Goal: Find specific page/section: Find specific page/section

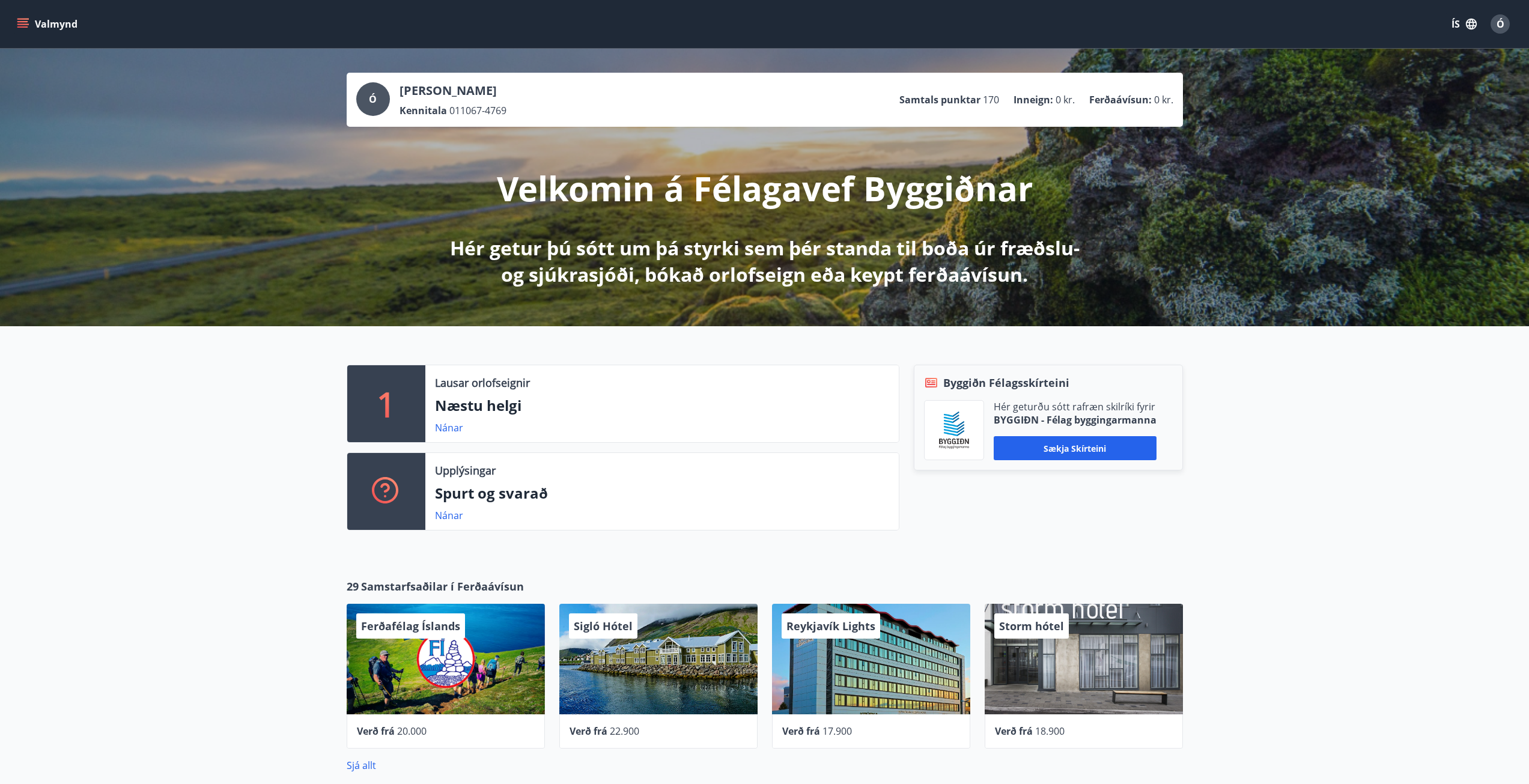
click at [29, 26] on button "Valmynd" at bounding box center [48, 24] width 68 height 22
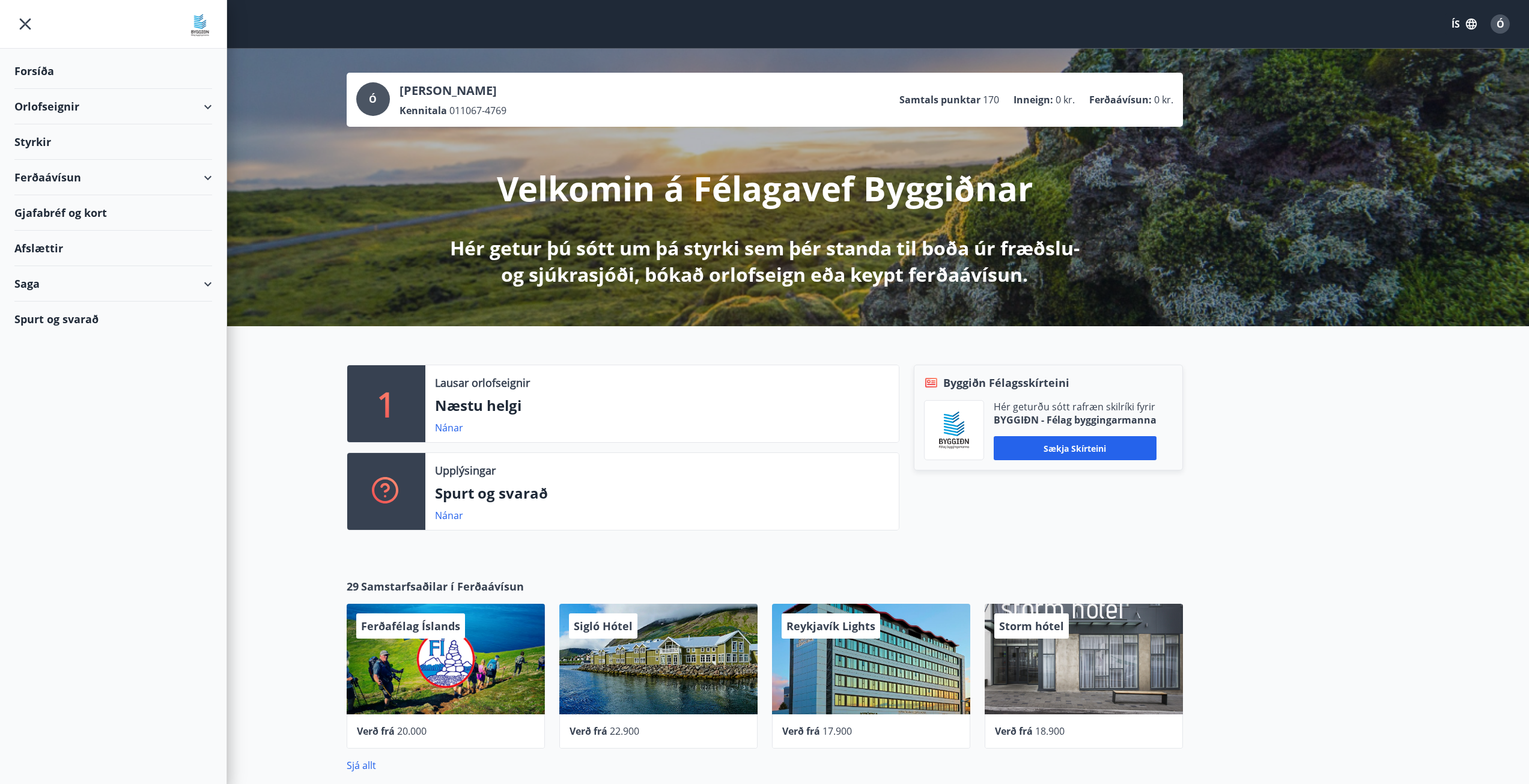
click at [66, 294] on div "Saga" at bounding box center [113, 283] width 198 height 35
click at [48, 366] on div "Umsóknir" at bounding box center [113, 364] width 179 height 25
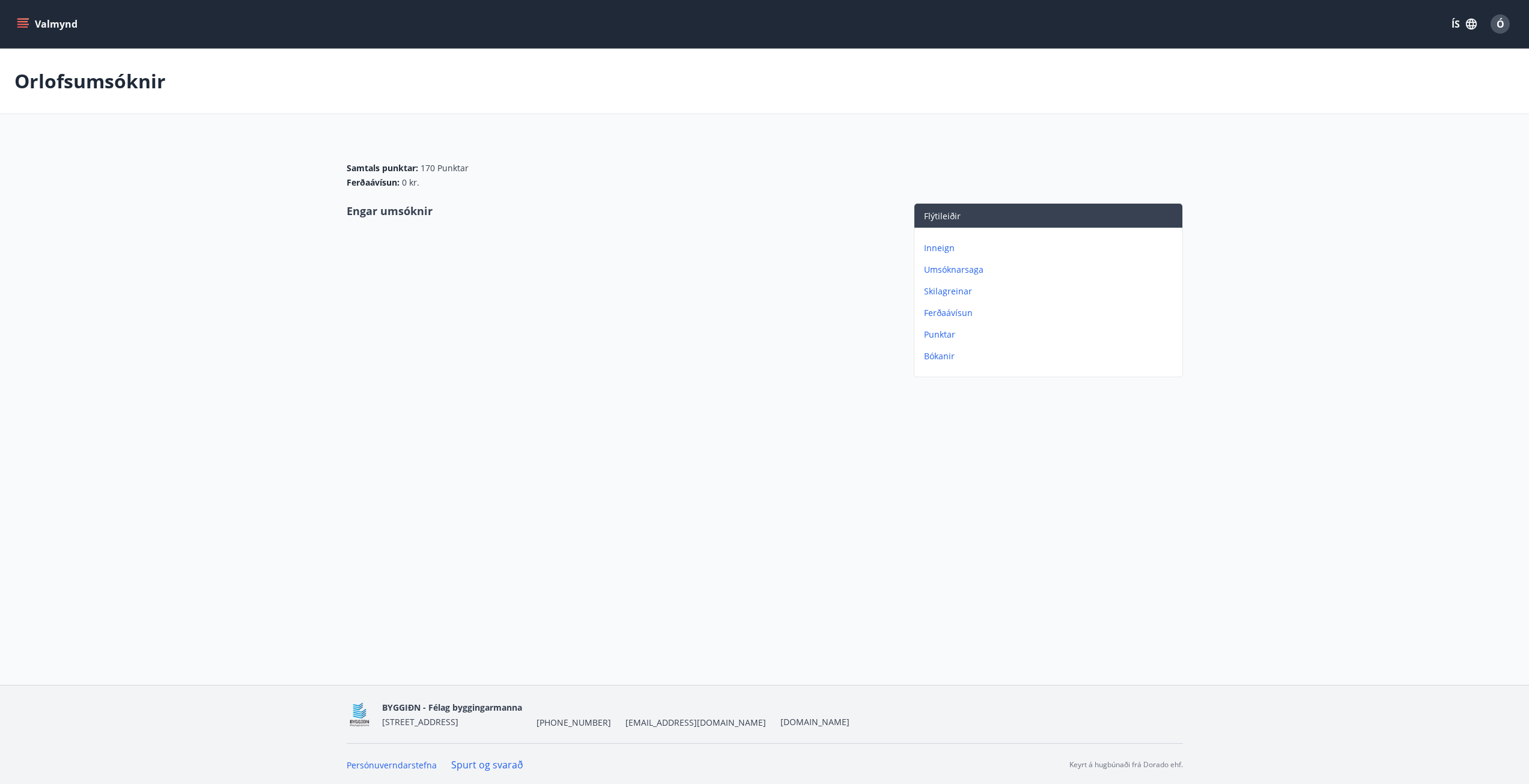
click at [11, 18] on div "Valmynd ÍS Ó" at bounding box center [764, 24] width 1529 height 48
click at [19, 20] on icon "menu" at bounding box center [23, 24] width 12 height 12
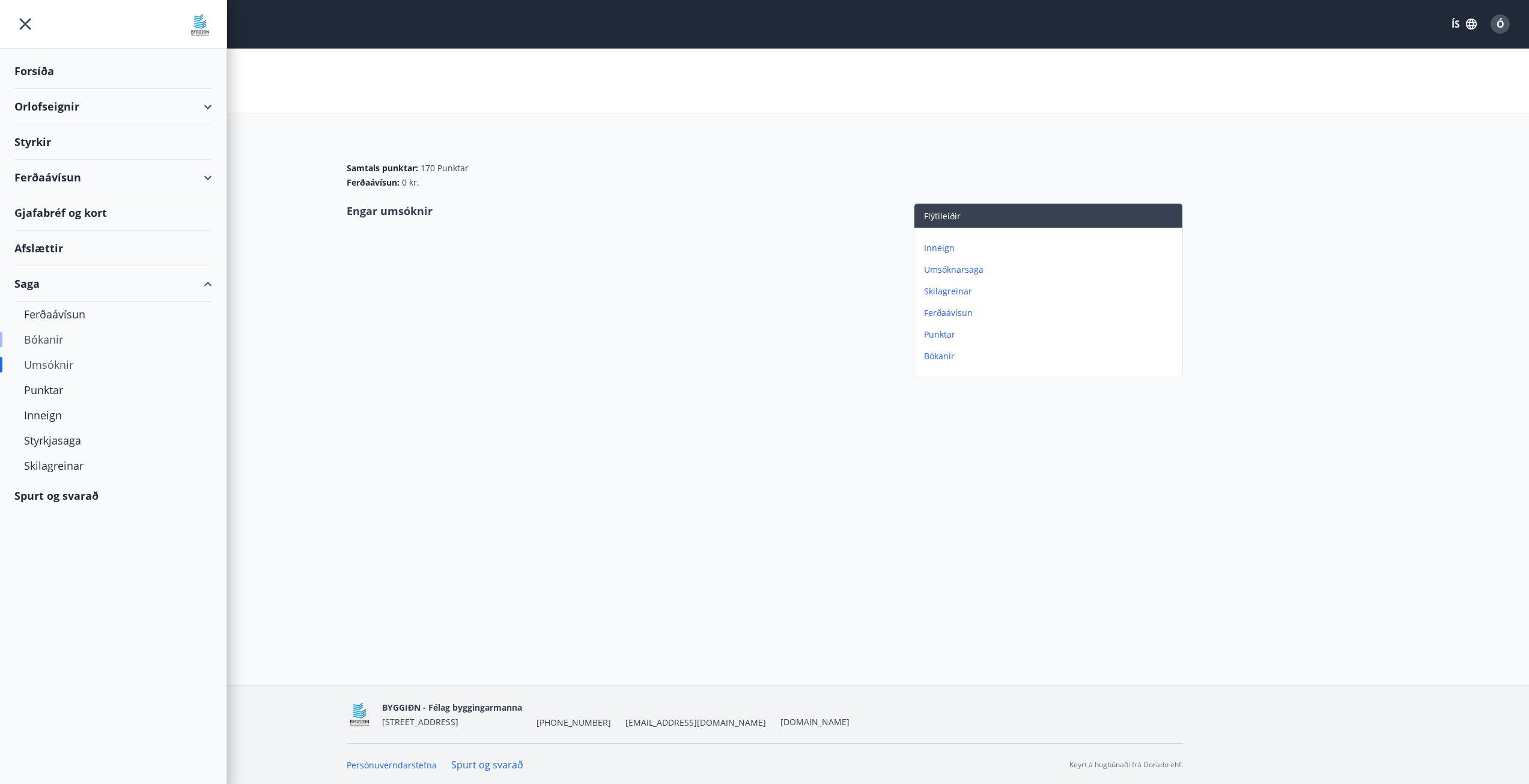
click at [45, 333] on div "Bókanir" at bounding box center [113, 340] width 179 height 25
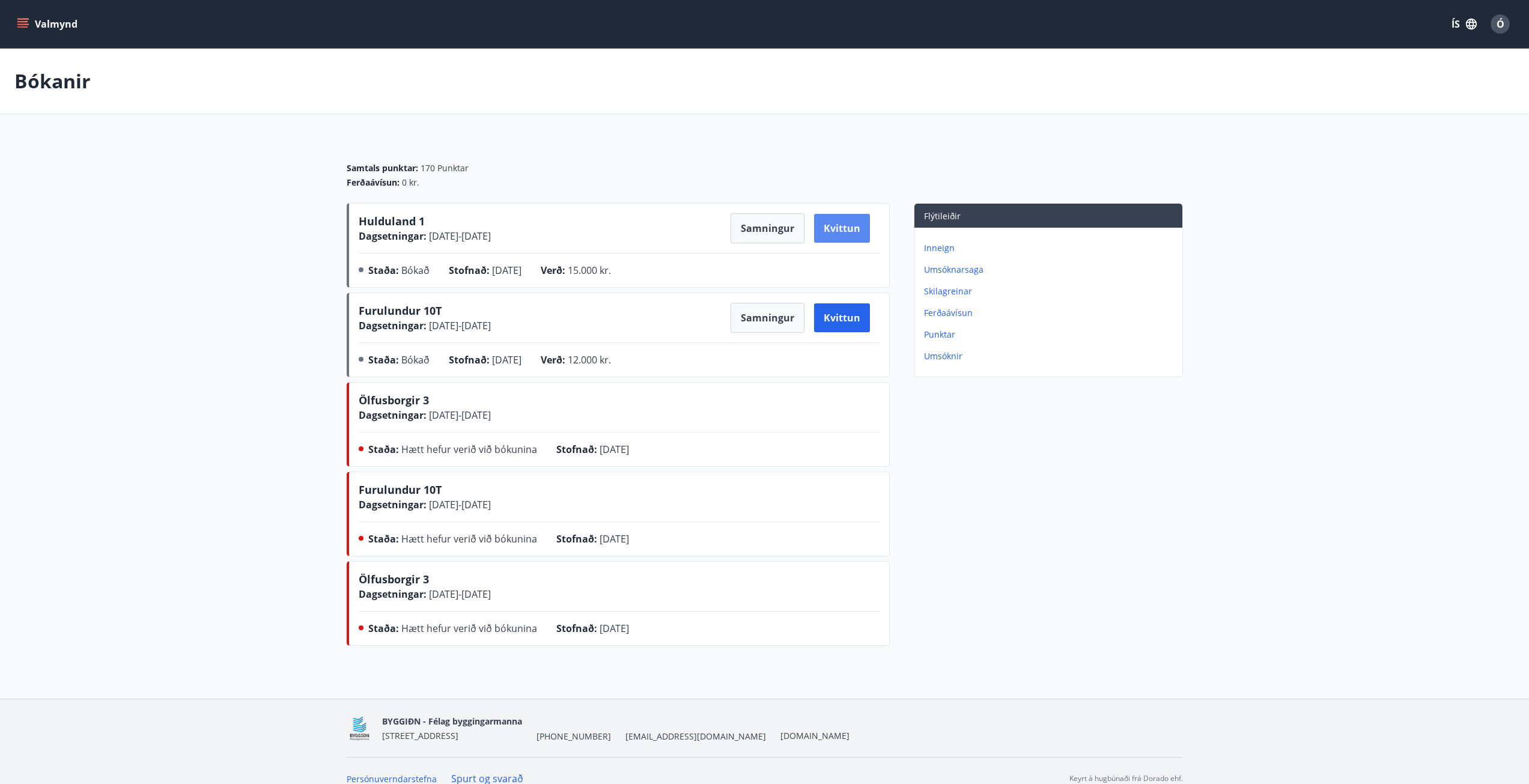
click at [855, 231] on button "Kvittun" at bounding box center [842, 228] width 56 height 29
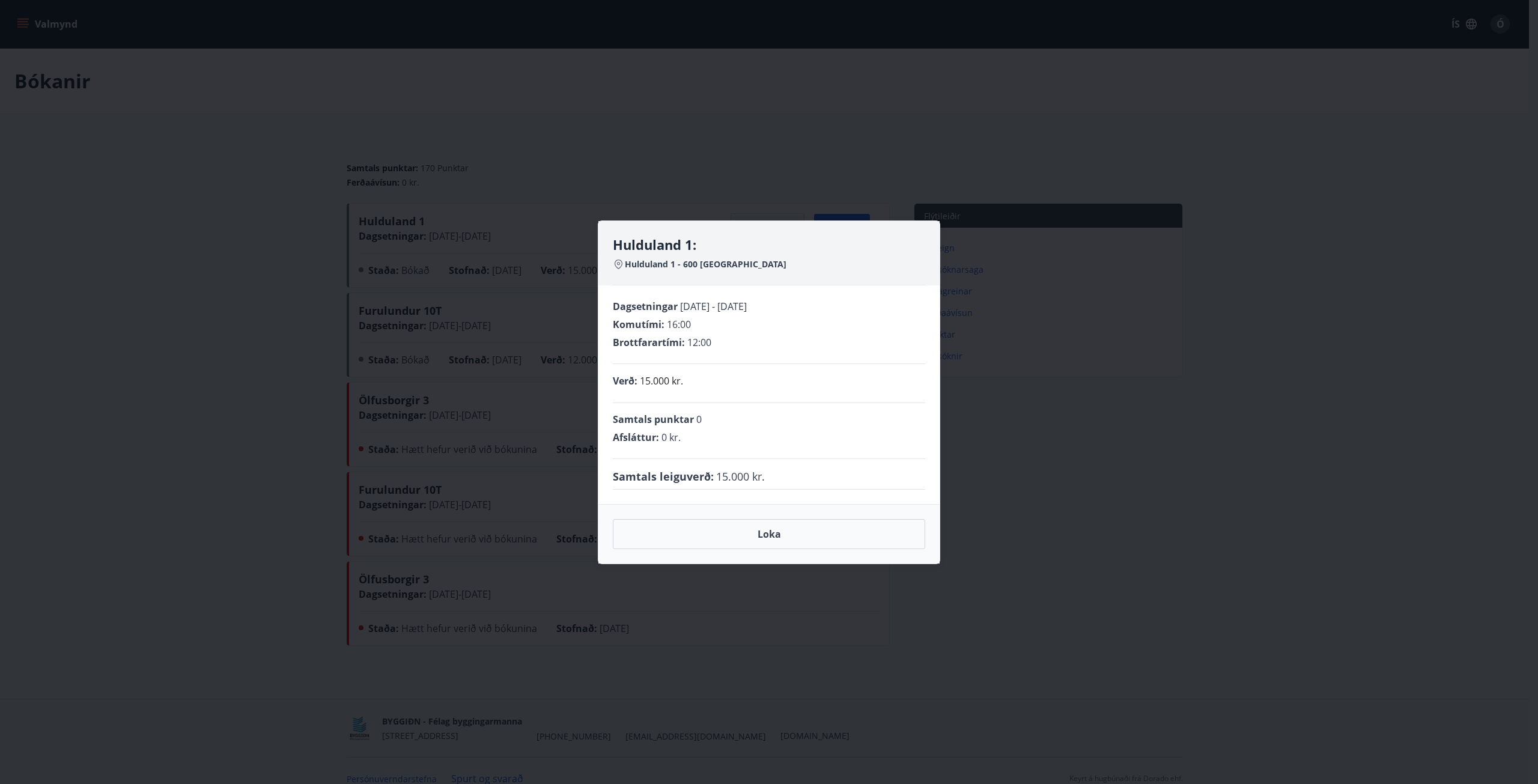
click at [1249, 376] on div "Hulduland 1: Hulduland 1 - 600 Akureyri Dagsetningar [DATE] - [DATE] Komutími :…" at bounding box center [769, 392] width 1538 height 784
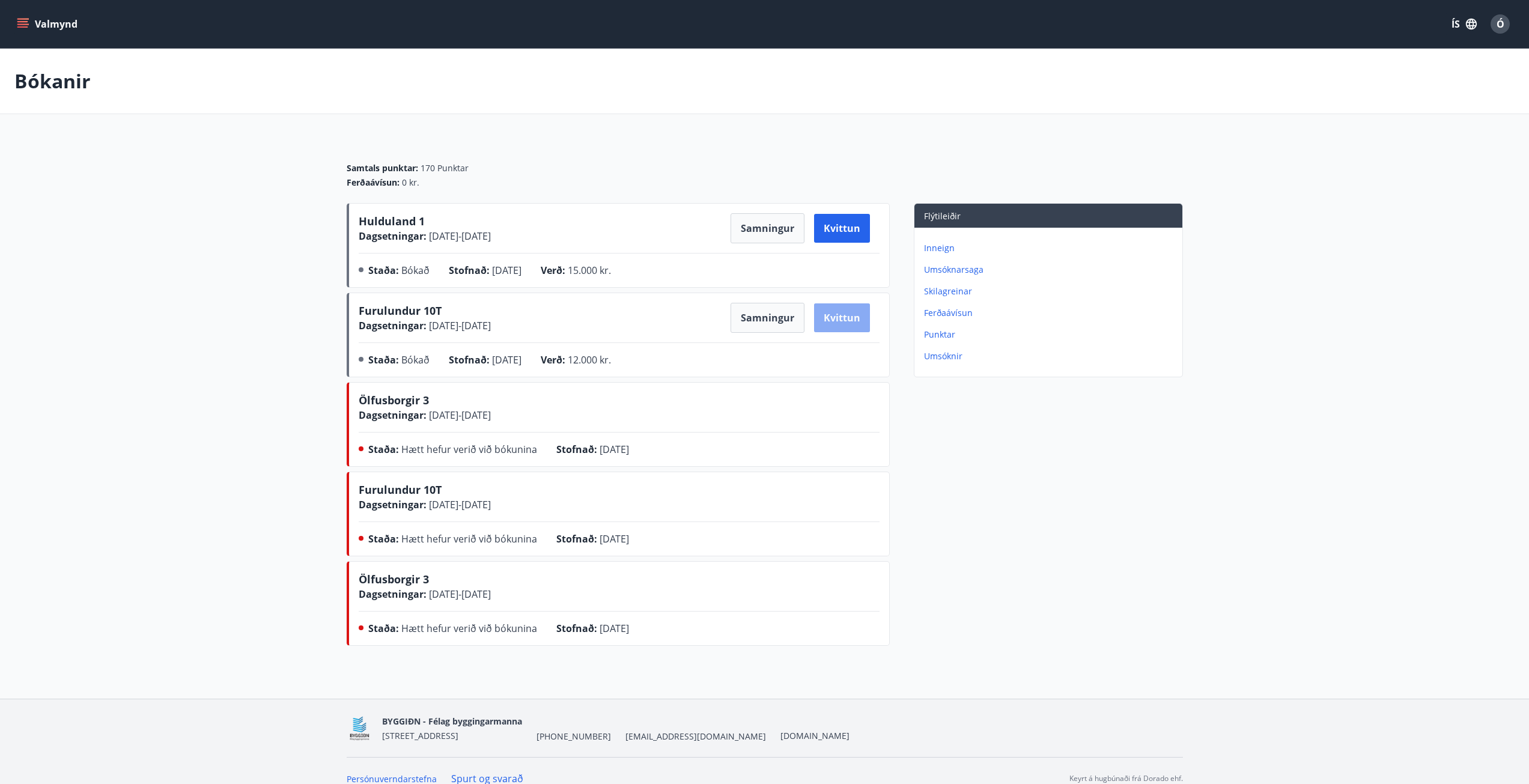
click at [831, 314] on button "Kvittun" at bounding box center [842, 317] width 56 height 29
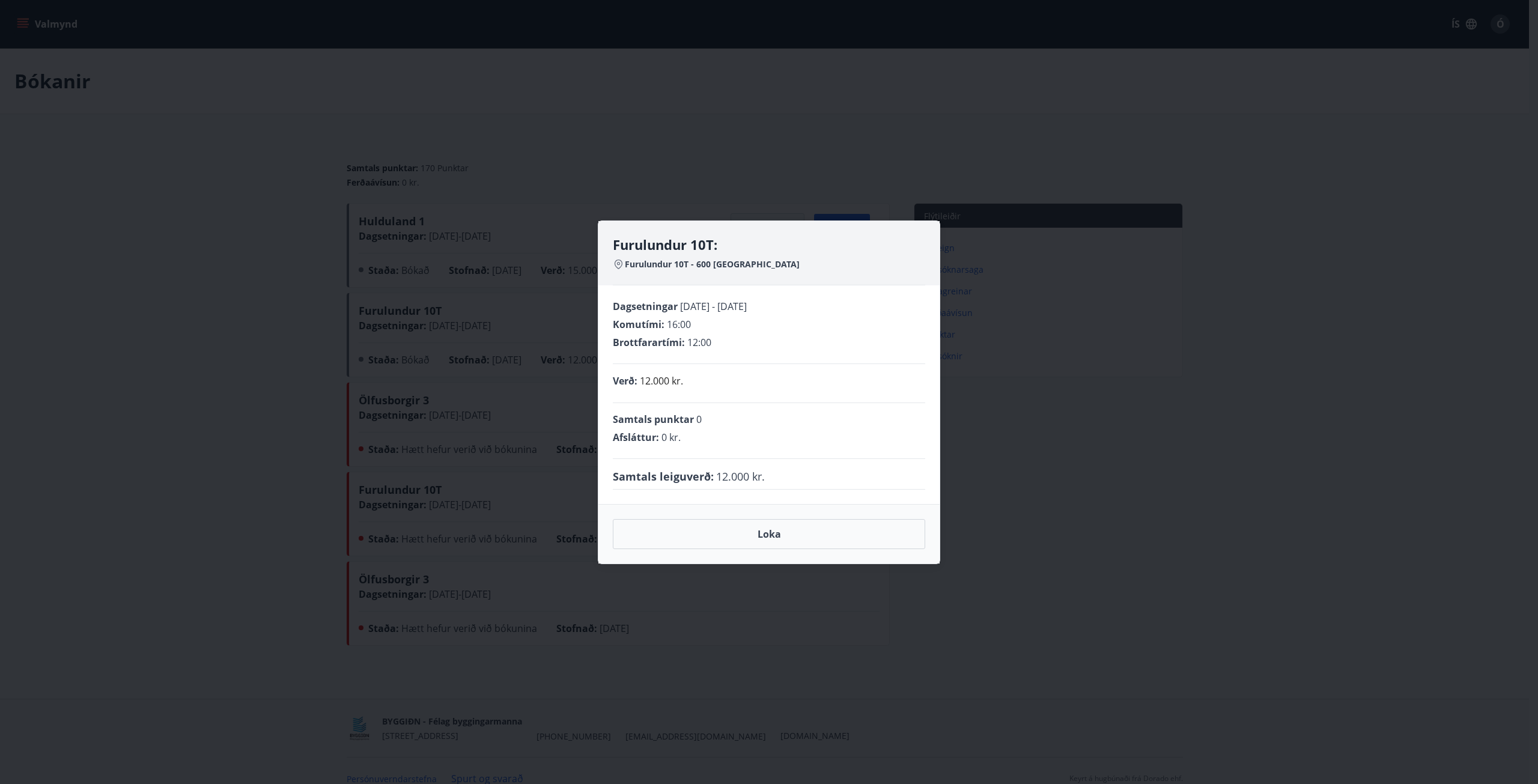
click at [1424, 362] on div "Furulundur 10T: Furulundur 10T - 600 Akureyri Dagsetningar [DATE] - [DATE] Komu…" at bounding box center [769, 392] width 1538 height 784
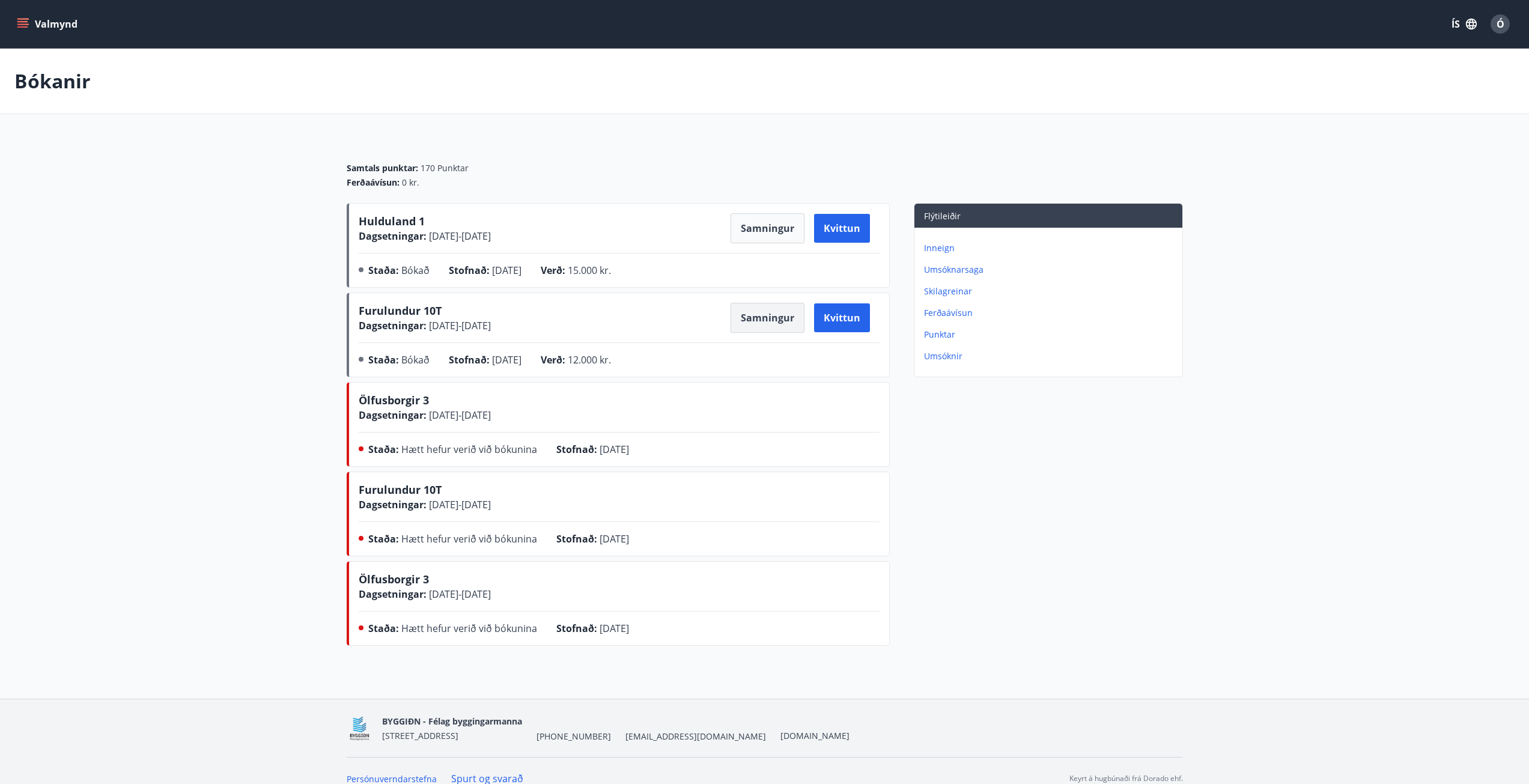
click at [758, 308] on button "Samningur" at bounding box center [767, 317] width 74 height 30
click at [961, 267] on p "Umsóknarsaga" at bounding box center [1050, 270] width 253 height 12
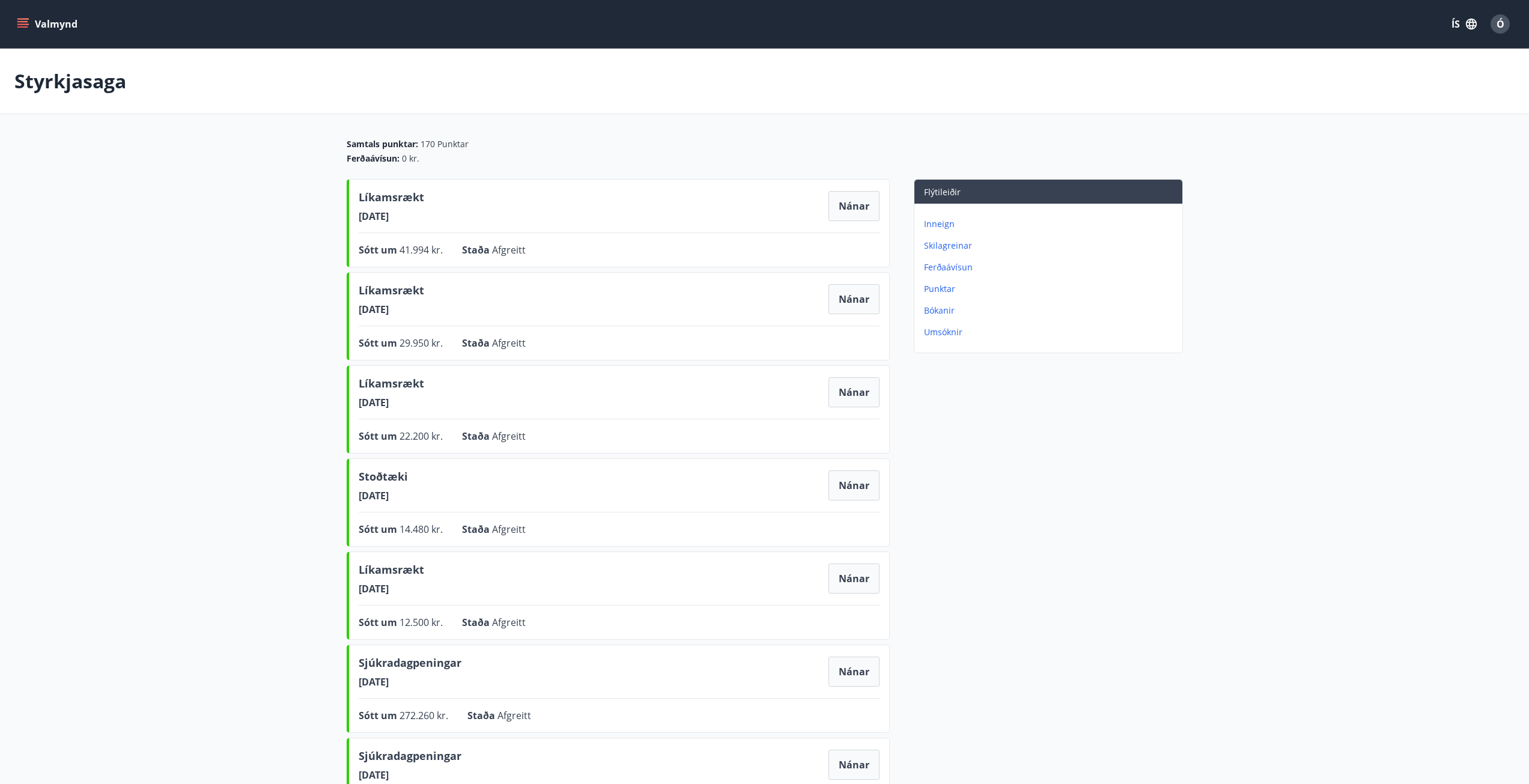
click at [946, 313] on p "Bókanir" at bounding box center [1050, 311] width 253 height 12
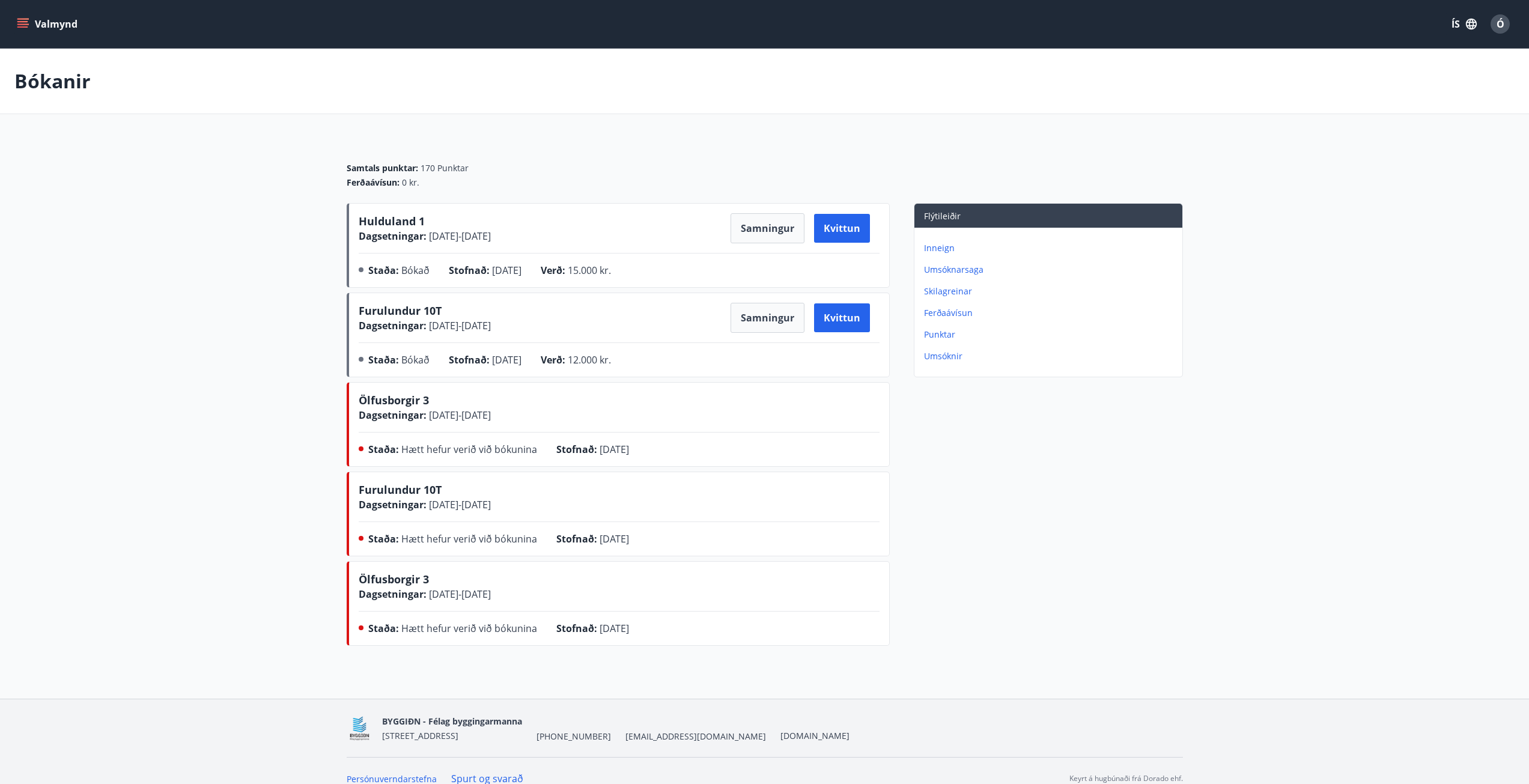
click at [389, 214] on span "Hulduland 1" at bounding box center [391, 220] width 66 height 14
click at [385, 223] on span "Hulduland 1" at bounding box center [391, 220] width 66 height 14
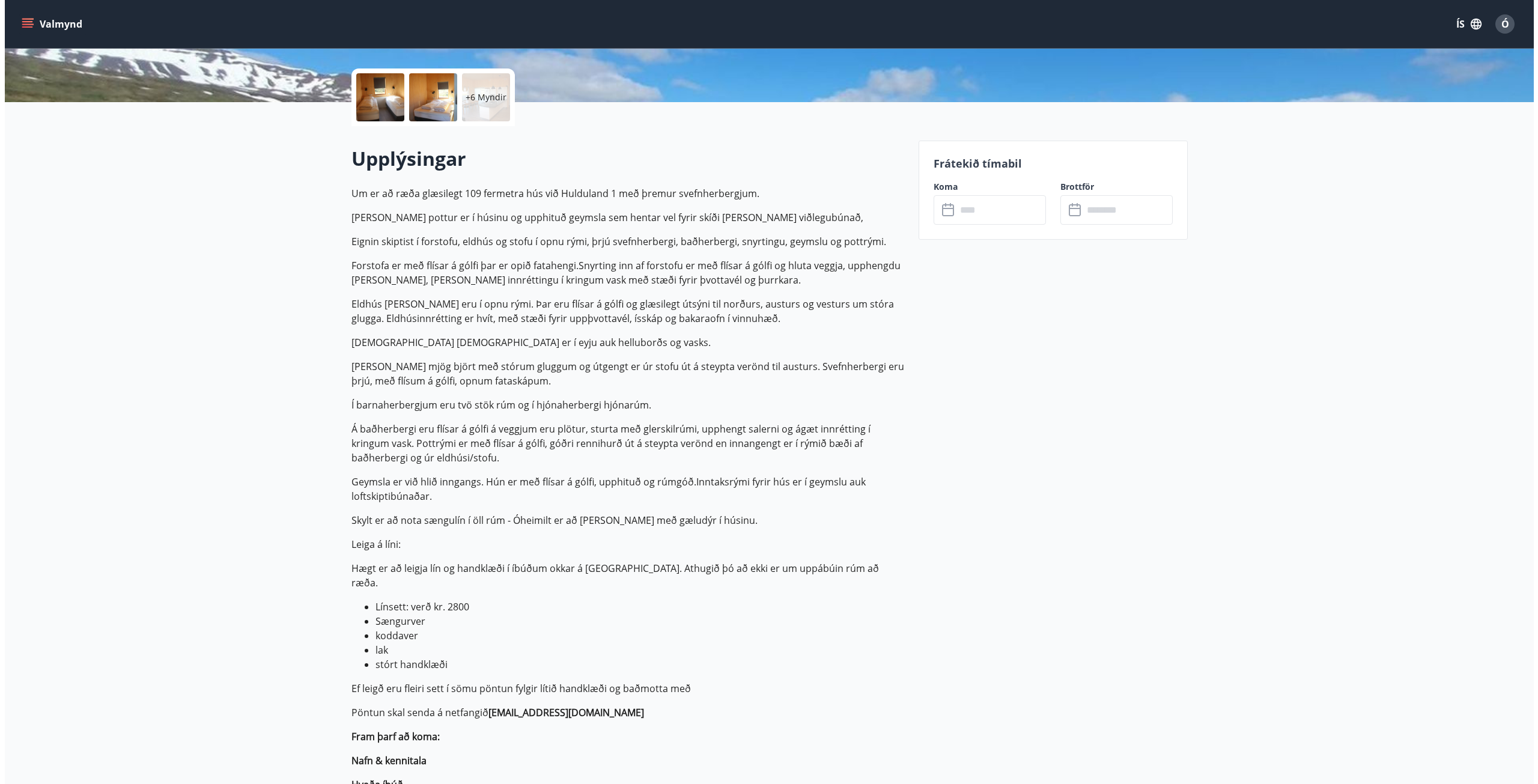
scroll to position [60, 0]
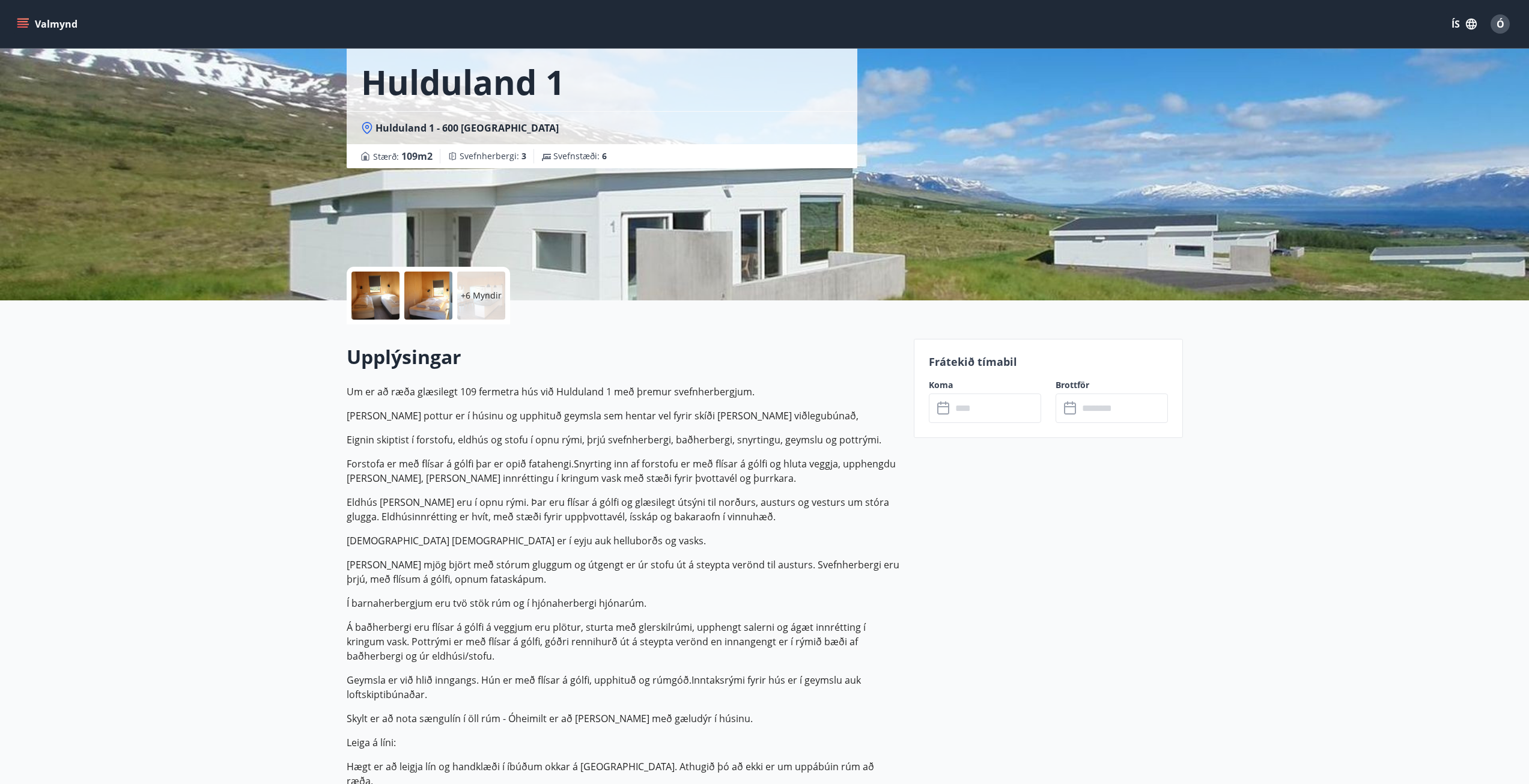
click at [373, 296] on div at bounding box center [376, 296] width 48 height 48
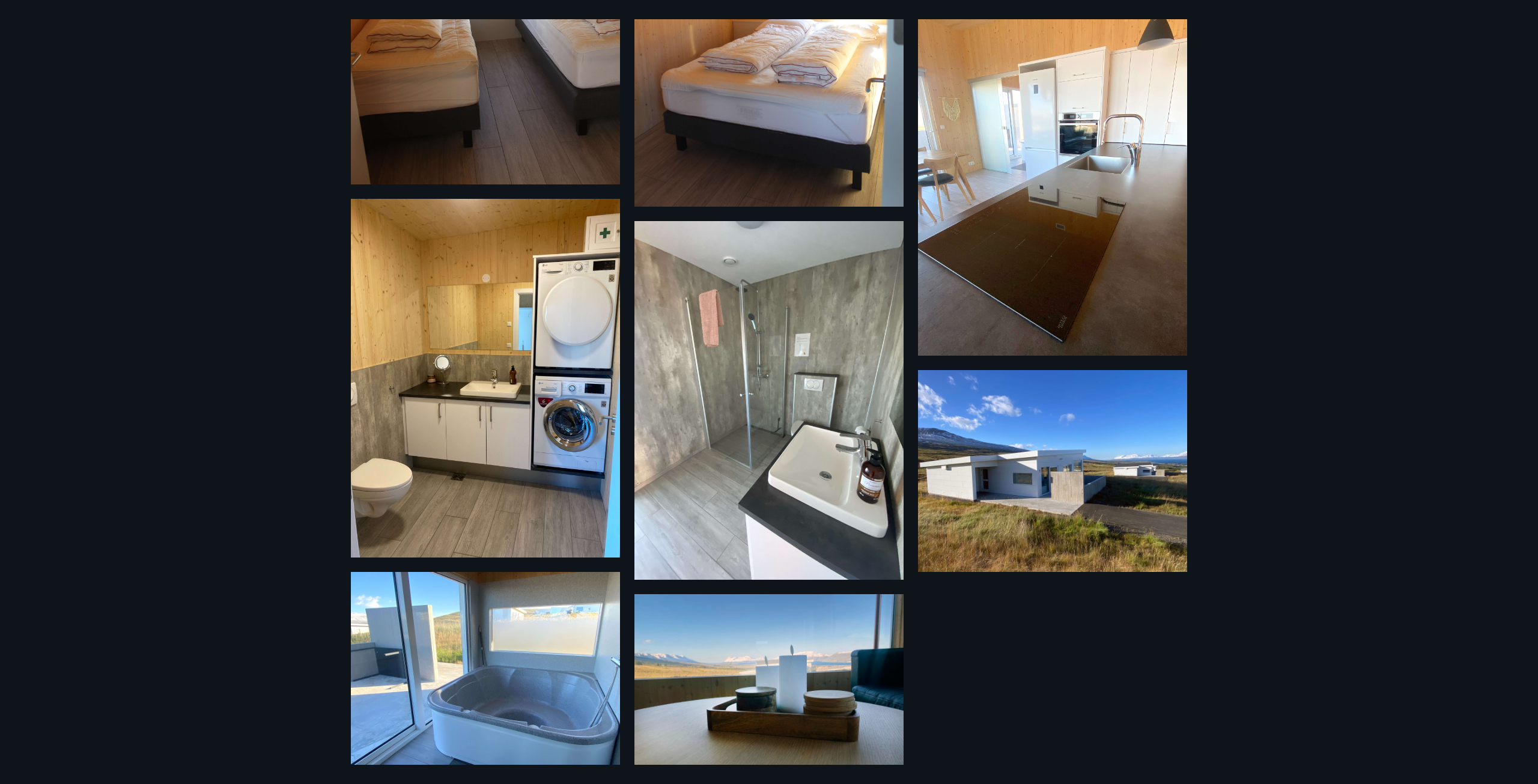
scroll to position [515, 0]
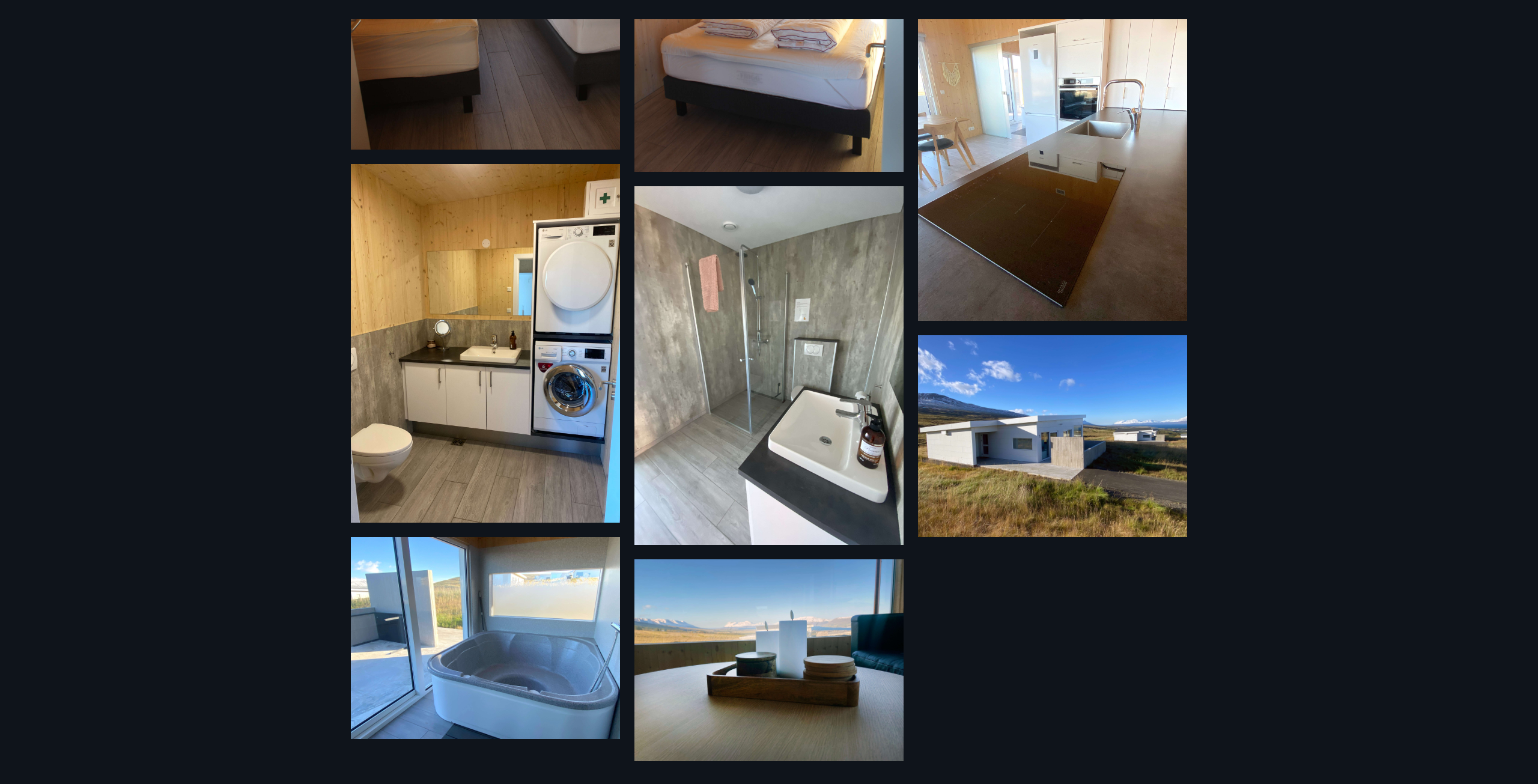
click at [146, 603] on div "12 Myndir" at bounding box center [769, 392] width 1538 height 784
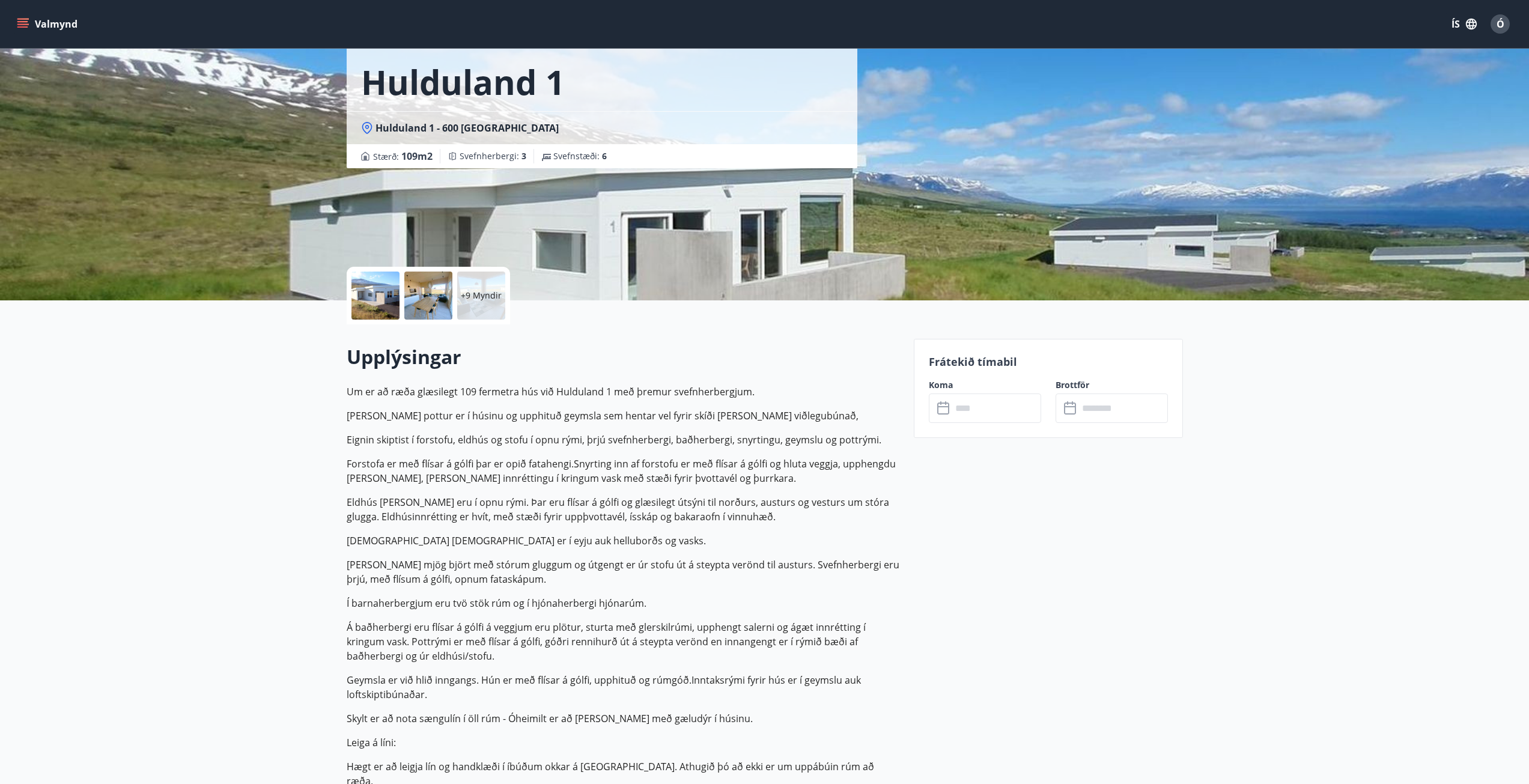
click at [391, 280] on div at bounding box center [376, 296] width 48 height 48
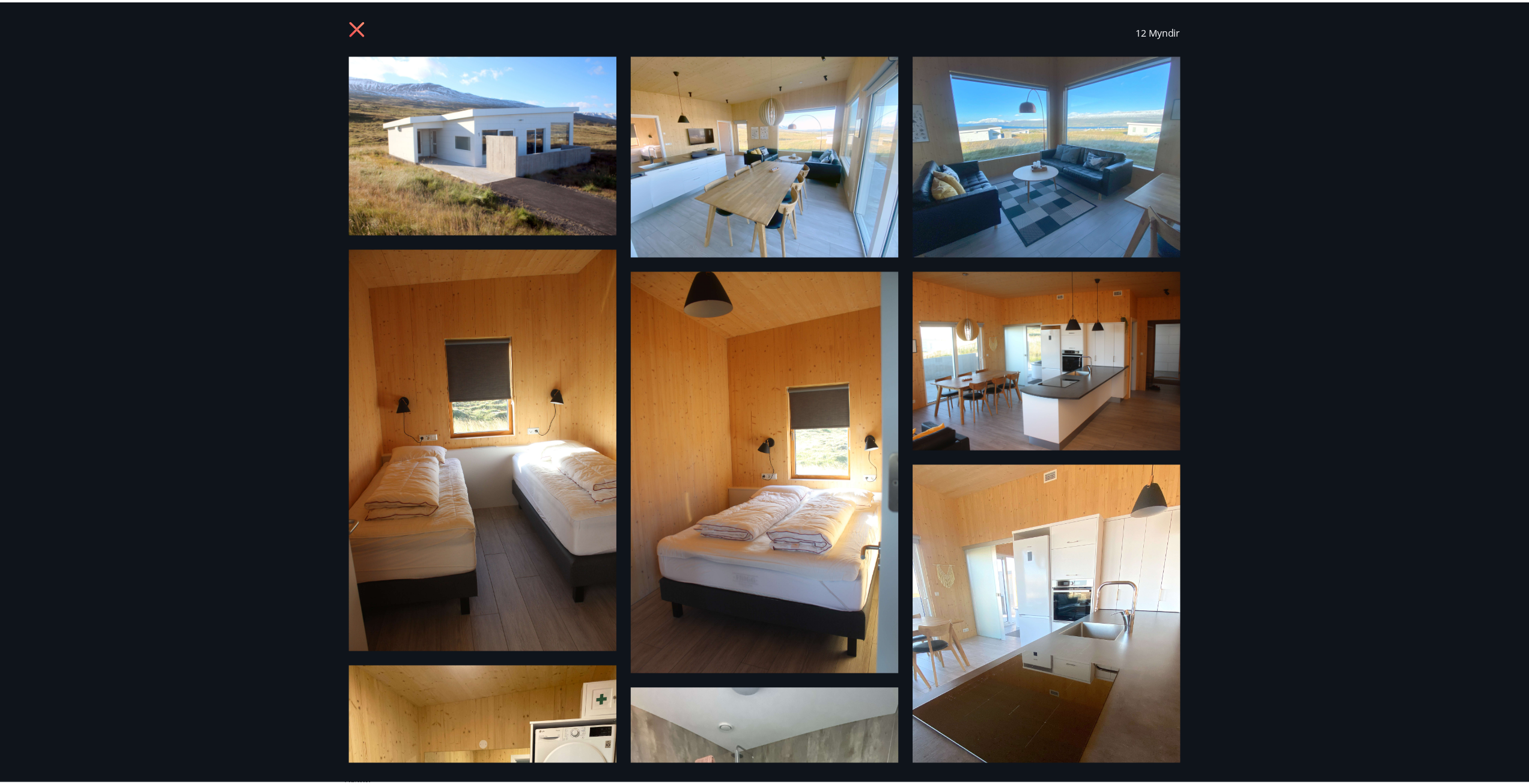
scroll to position [0, 0]
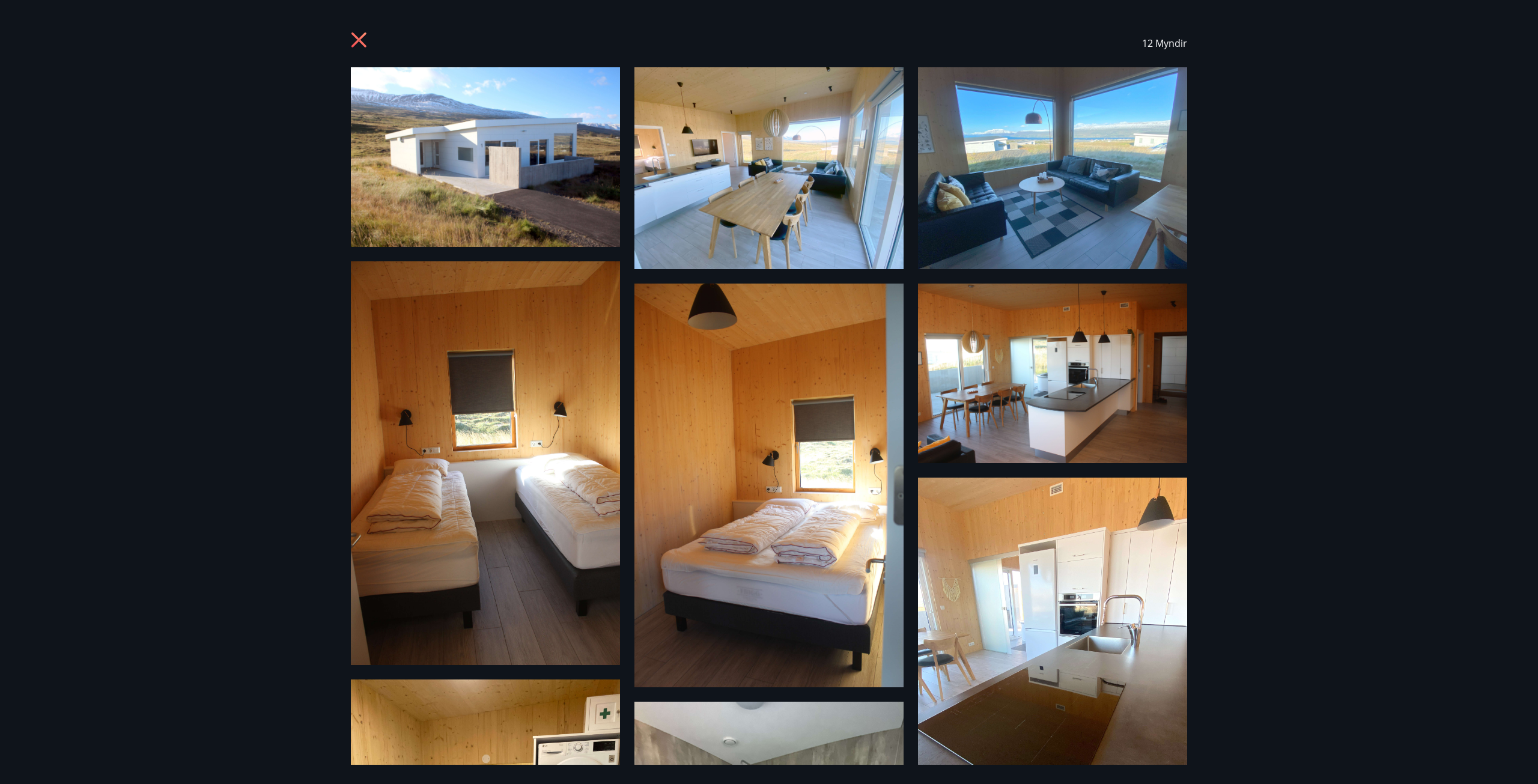
click at [380, 35] on div "12 Myndir" at bounding box center [769, 43] width 837 height 48
click at [339, 46] on div "12 Myndir" at bounding box center [769, 43] width 865 height 48
click at [353, 45] on icon at bounding box center [361, 42] width 19 height 19
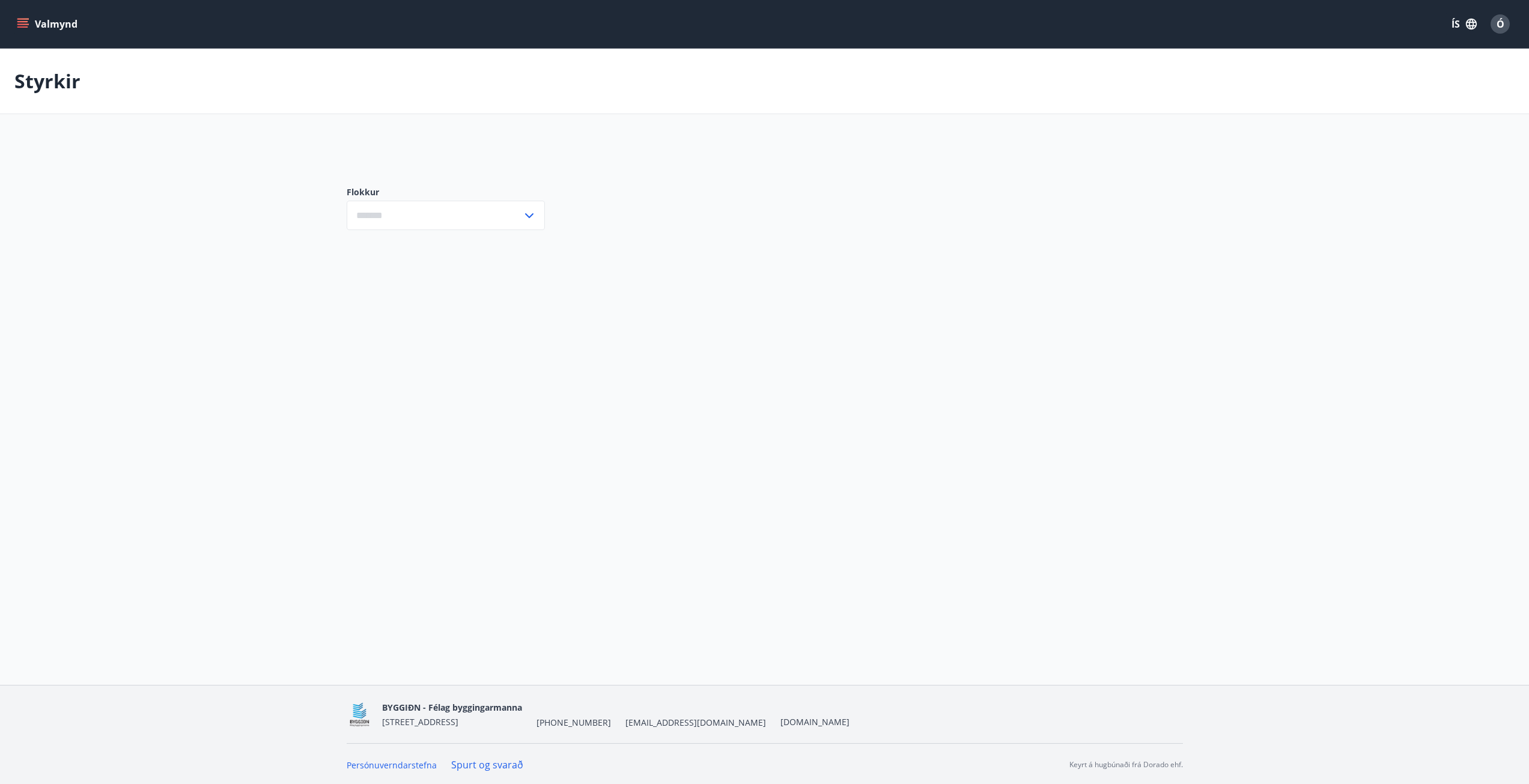
type input "***"
